Goal: Information Seeking & Learning: Compare options

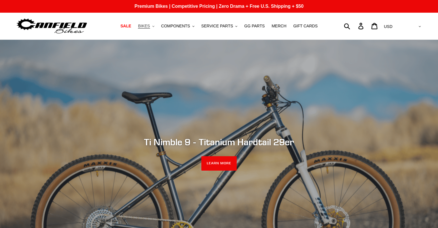
click at [150, 27] on span "BIKES" at bounding box center [144, 26] width 12 height 5
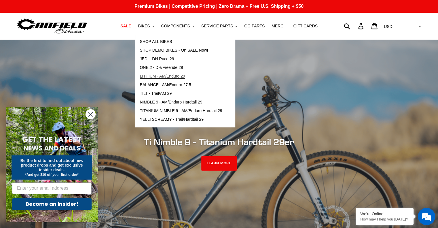
click at [163, 74] on span "LITHIUM - AM/Enduro 29" at bounding box center [162, 76] width 45 height 5
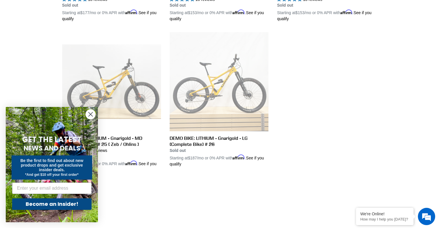
drag, startPoint x: 92, startPoint y: 110, endPoint x: 93, endPoint y: 126, distance: 15.3
click at [92, 110] on circle "Close dialog" at bounding box center [91, 115] width 10 height 10
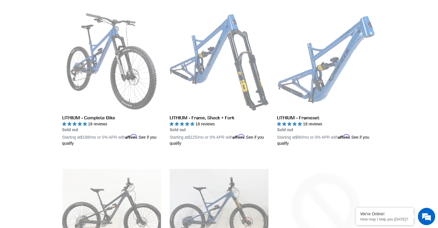
scroll to position [154, 0]
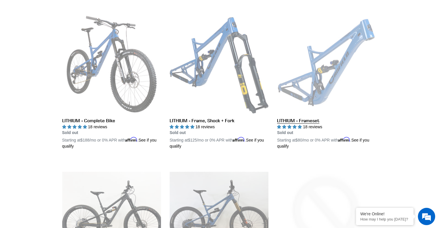
click at [338, 49] on link "LITHIUM - Frameset" at bounding box center [326, 82] width 99 height 135
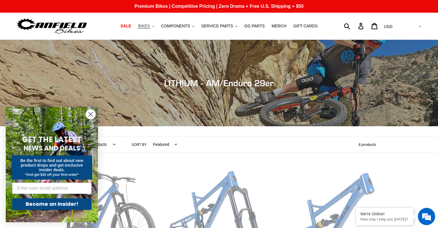
click at [157, 26] on button "BIKES .cls-1{fill:#231f20}" at bounding box center [146, 26] width 22 height 8
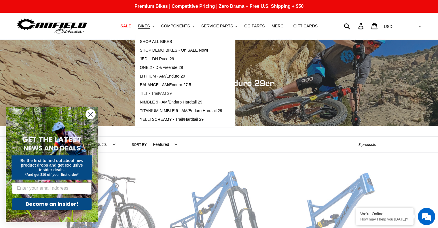
click at [161, 92] on span "TILT - Trail/AM 29" at bounding box center [156, 93] width 32 height 5
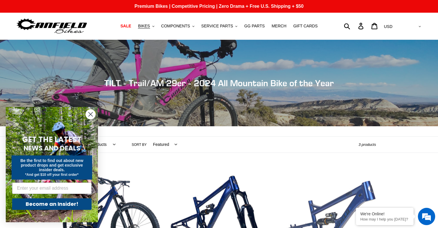
scroll to position [115, 0]
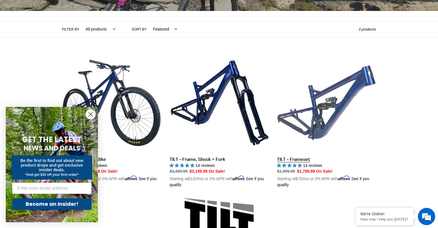
click at [338, 102] on link "TILT - Frameset" at bounding box center [326, 120] width 99 height 135
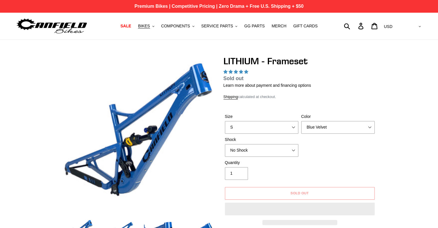
select select "highest-rating"
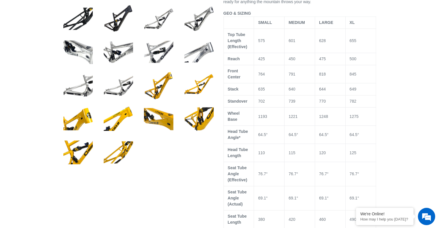
scroll to position [317, 0]
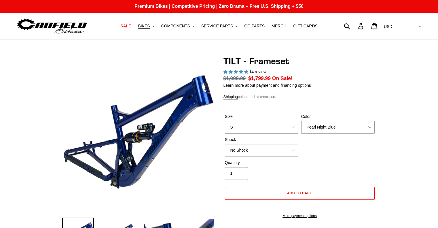
select select "highest-rating"
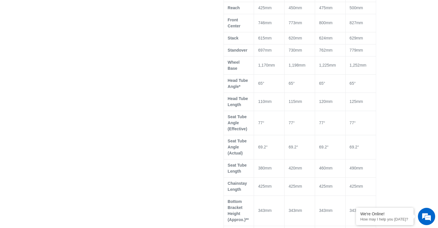
scroll to position [404, 0]
